Goal: Task Accomplishment & Management: Complete application form

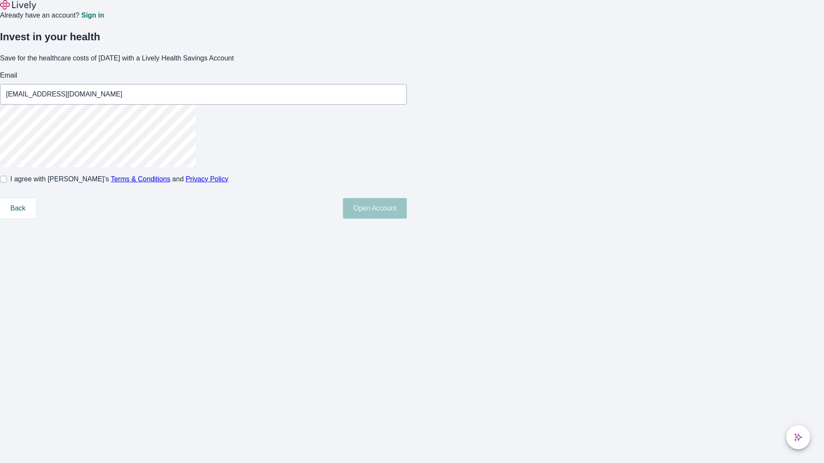
click at [7, 183] on input "I agree with Lively’s Terms & Conditions and Privacy Policy" at bounding box center [3, 179] width 7 height 7
checkbox input "true"
click at [407, 219] on button "Open Account" at bounding box center [375, 208] width 64 height 21
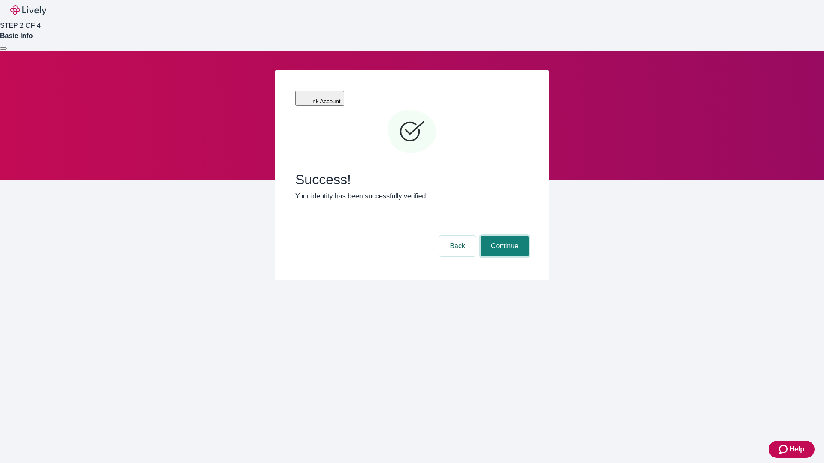
click at [503, 236] on button "Continue" at bounding box center [505, 246] width 48 height 21
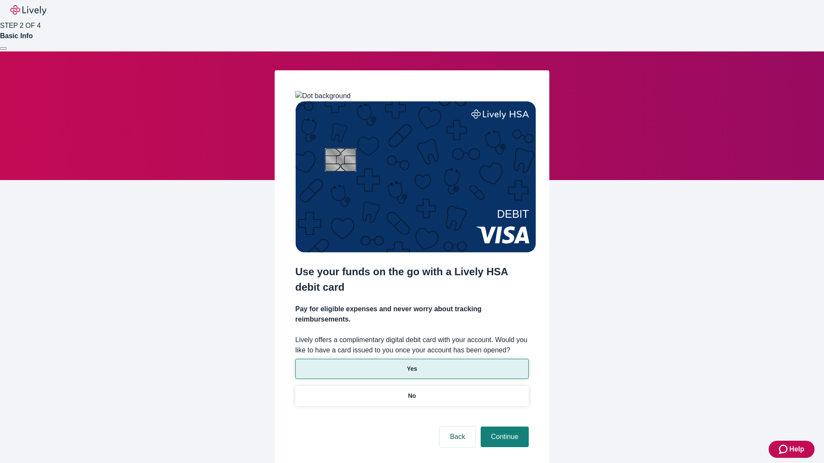
click at [412, 365] on p "Yes" at bounding box center [412, 369] width 10 height 9
click at [503, 427] on button "Continue" at bounding box center [505, 437] width 48 height 21
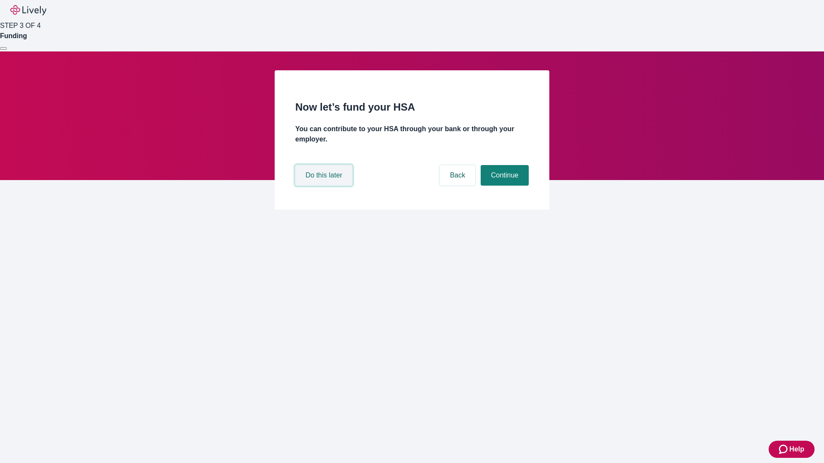
click at [325, 186] on button "Do this later" at bounding box center [323, 175] width 57 height 21
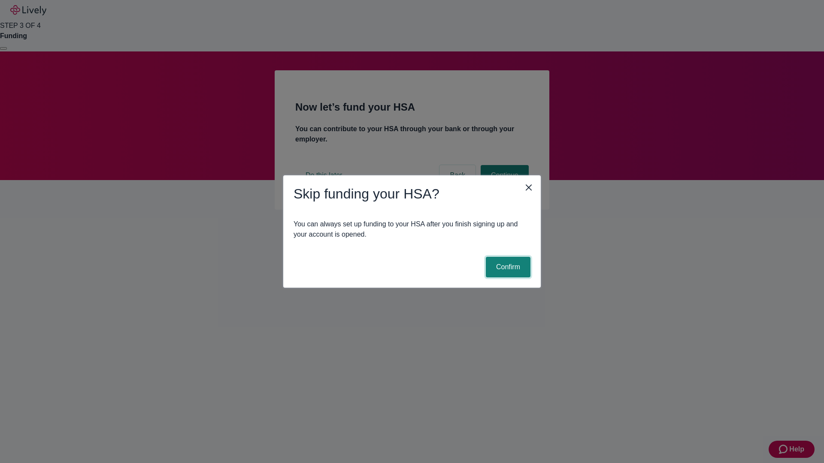
click at [507, 267] on button "Confirm" at bounding box center [508, 267] width 45 height 21
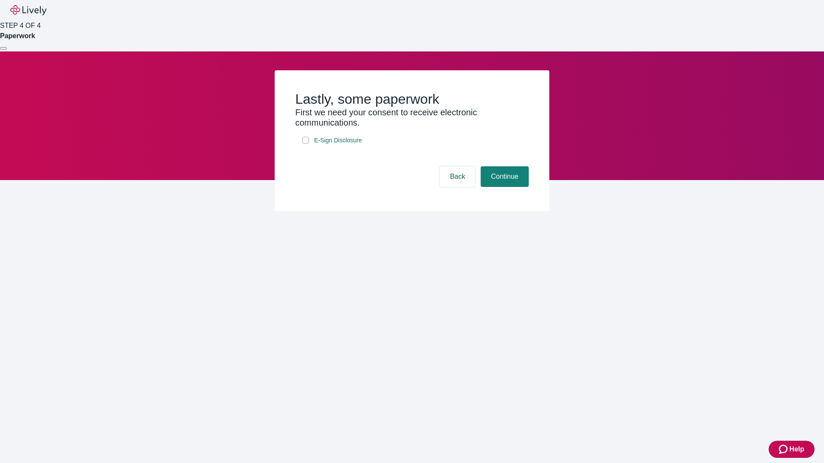
click at [306, 144] on input "E-Sign Disclosure" at bounding box center [305, 140] width 7 height 7
checkbox input "true"
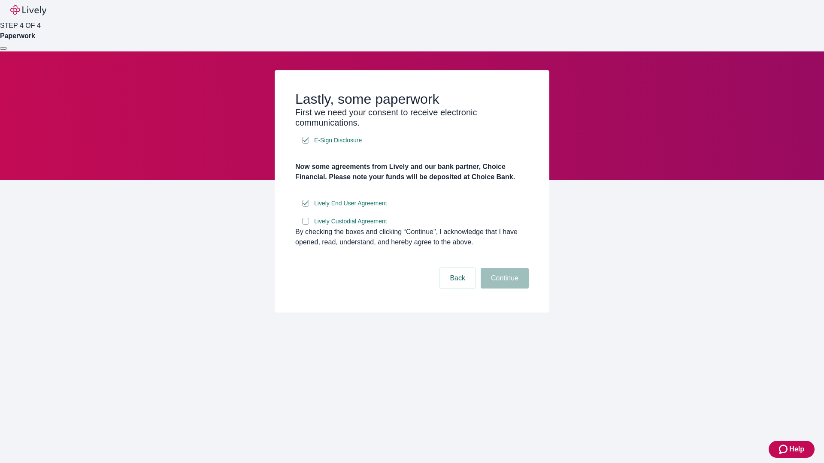
click at [306, 225] on input "Lively Custodial Agreement" at bounding box center [305, 221] width 7 height 7
checkbox input "true"
click at [503, 289] on button "Continue" at bounding box center [505, 278] width 48 height 21
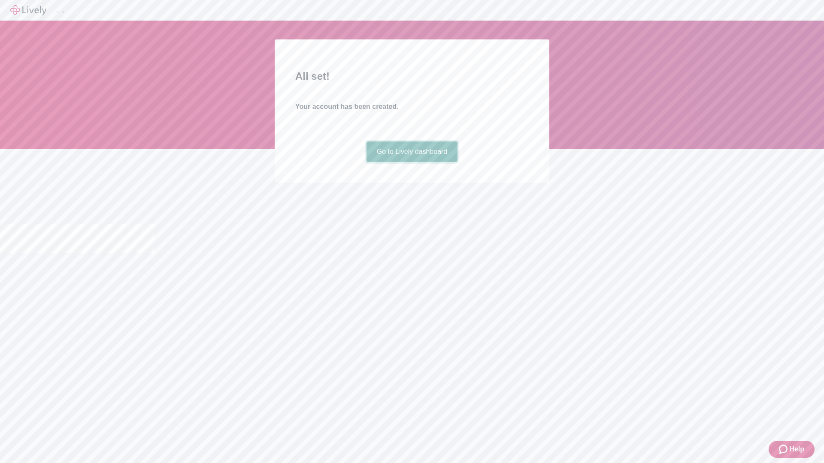
click at [412, 162] on link "Go to Lively dashboard" at bounding box center [411, 152] width 91 height 21
